Goal: Task Accomplishment & Management: Complete application form

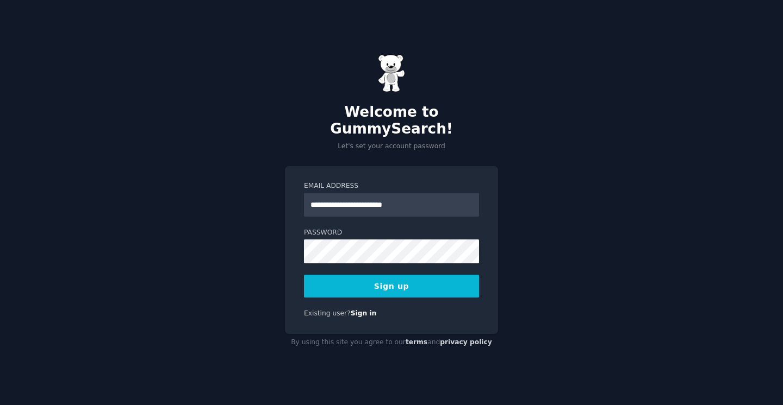
type input "**********"
click at [353, 104] on div "Welcome to GummySearch! Let's set your account password" at bounding box center [391, 102] width 213 height 97
click at [373, 275] on button "Sign up" at bounding box center [391, 286] width 175 height 23
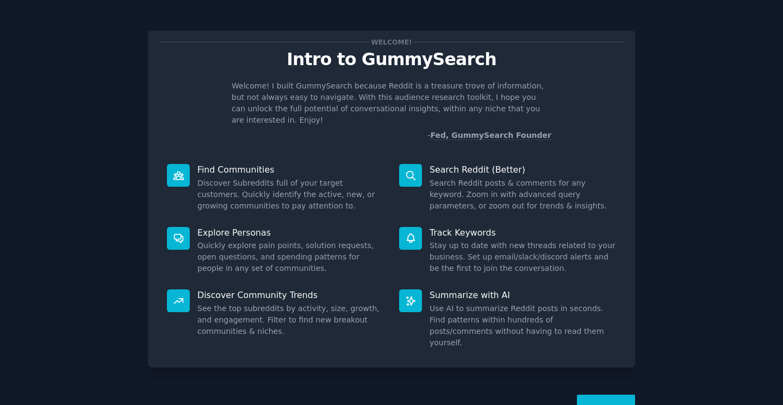
click at [593, 395] on button "Next" at bounding box center [606, 408] width 58 height 27
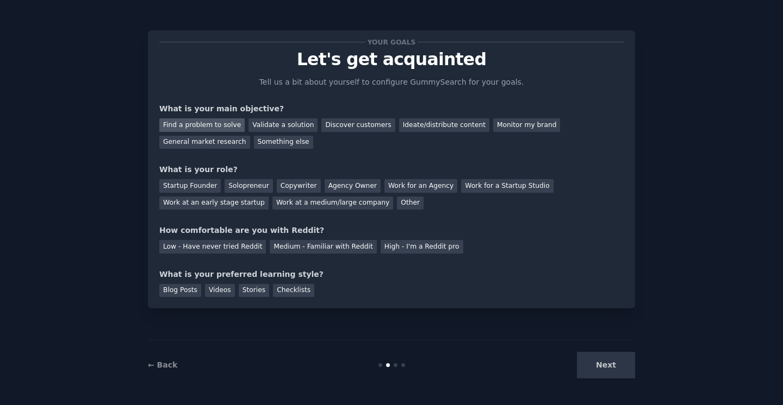
click at [211, 126] on div "Find a problem to solve" at bounding box center [201, 125] width 85 height 14
click at [259, 127] on div "Validate a solution" at bounding box center [282, 125] width 69 height 14
click at [221, 126] on div "Find a problem to solve" at bounding box center [201, 125] width 85 height 14
click at [232, 180] on div "Solopreneur" at bounding box center [248, 186] width 48 height 14
click at [340, 246] on div "Medium - Familiar with Reddit" at bounding box center [323, 247] width 107 height 14
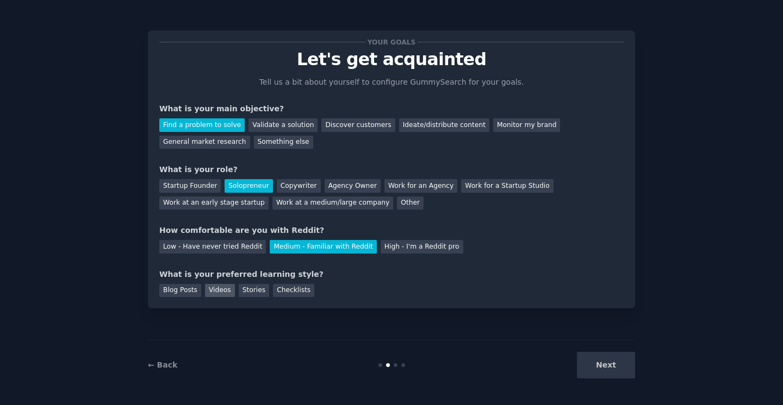
click at [211, 295] on div "Videos" at bounding box center [220, 291] width 30 height 14
click at [321, 127] on div "Discover customers" at bounding box center [357, 125] width 73 height 14
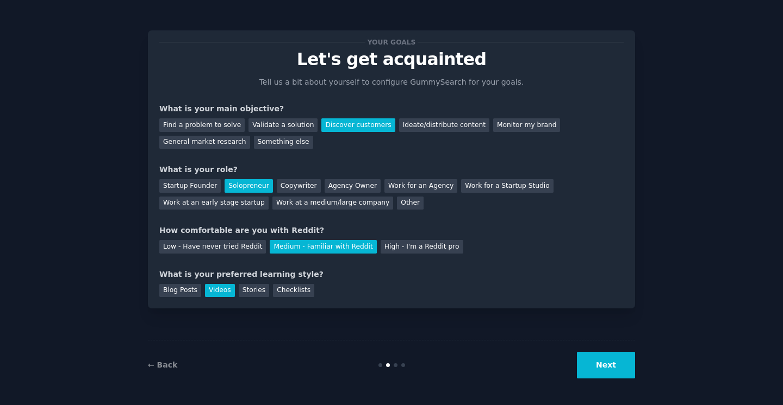
click at [604, 357] on button "Next" at bounding box center [606, 365] width 58 height 27
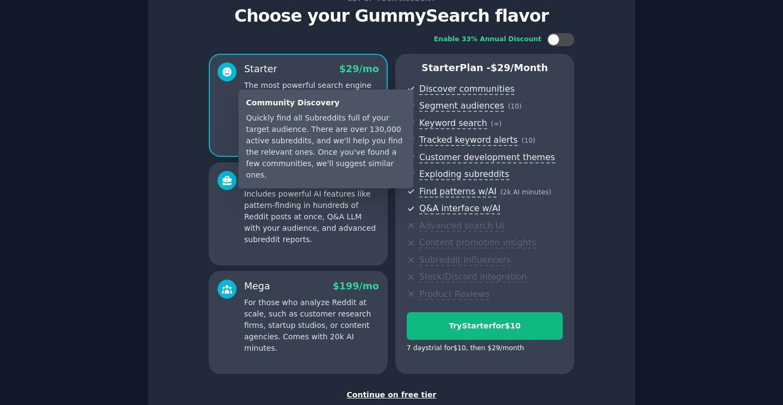
scroll to position [116, 0]
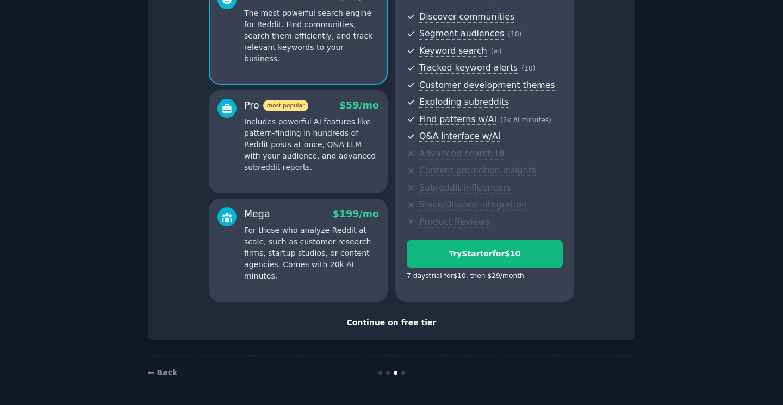
click at [404, 327] on div "Continue on free tier" at bounding box center [391, 322] width 464 height 11
